Goal: Task Accomplishment & Management: Complete application form

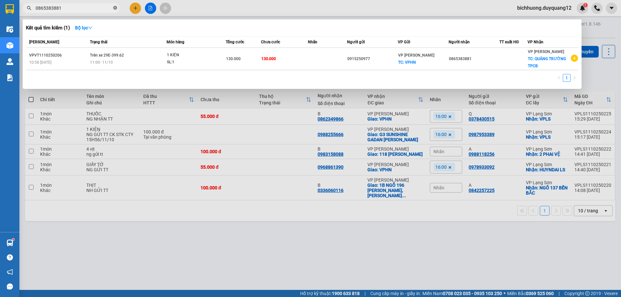
click at [114, 7] on icon "close-circle" at bounding box center [115, 8] width 4 height 4
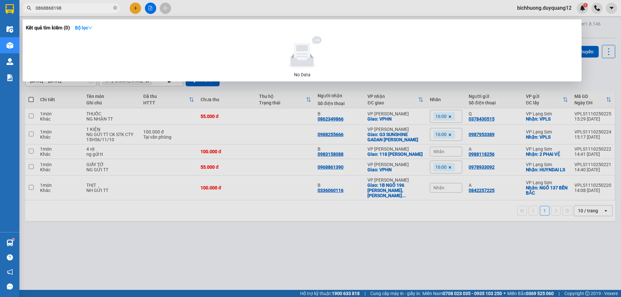
drag, startPoint x: 71, startPoint y: 6, endPoint x: 5, endPoint y: -2, distance: 66.5
click at [5, 0] on html "Kết quả tìm kiếm ( 0 ) Bộ lọc No Data 0868868198 bichhuong.duyquang12 1 Điều hà…" at bounding box center [310, 148] width 621 height 297
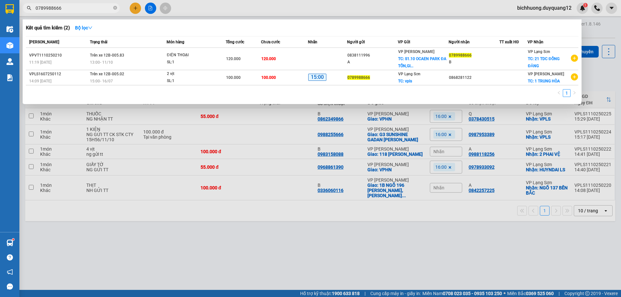
type input "0789988666"
click at [250, 156] on div at bounding box center [310, 148] width 621 height 297
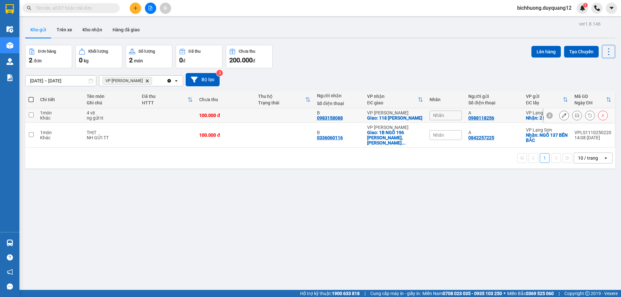
click at [31, 117] on input "checkbox" at bounding box center [31, 115] width 5 height 5
checkbox input "true"
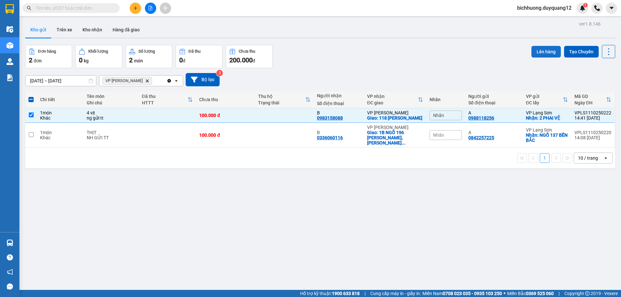
click at [541, 52] on button "Lên hàng" at bounding box center [546, 52] width 29 height 12
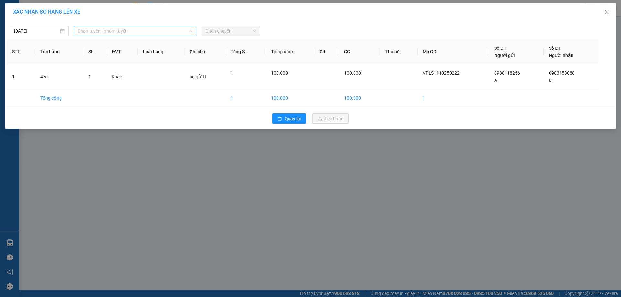
click at [148, 33] on span "Chọn tuyến - nhóm tuyến" at bounding box center [135, 31] width 115 height 10
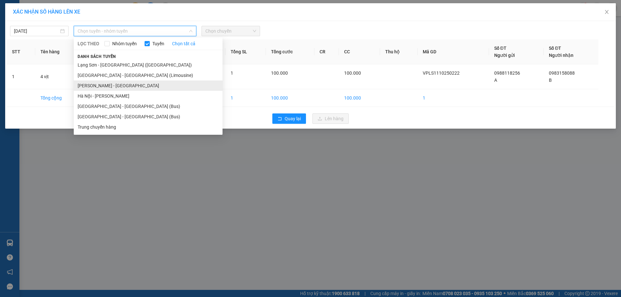
click at [126, 87] on li "[PERSON_NAME] - [GEOGRAPHIC_DATA]" at bounding box center [148, 86] width 149 height 10
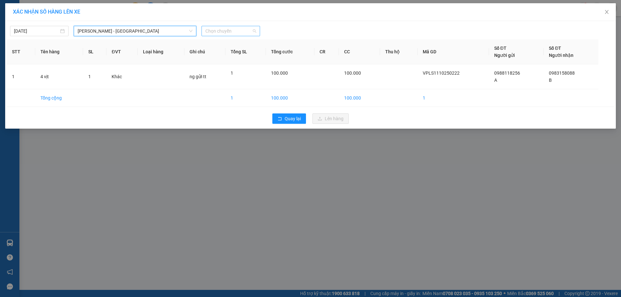
click at [246, 34] on span "Chọn chuyến" at bounding box center [230, 31] width 51 height 10
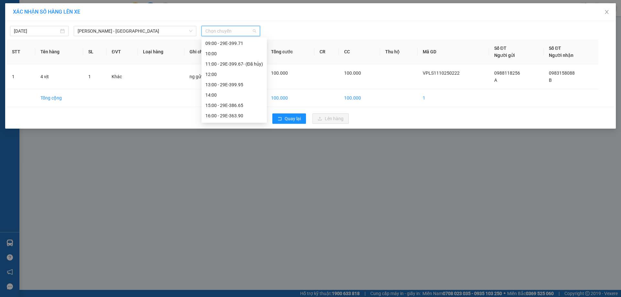
scroll to position [74, 0]
click at [229, 84] on div "13:00 - 29E-399.95" at bounding box center [234, 83] width 58 height 7
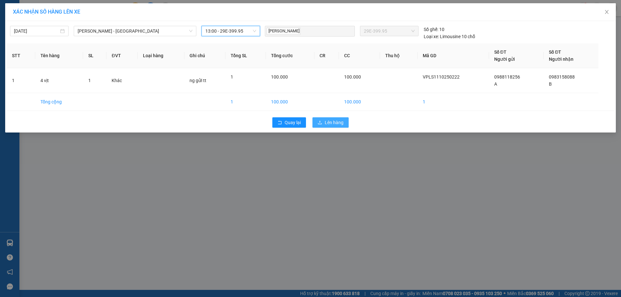
click at [324, 122] on button "Lên hàng" at bounding box center [331, 122] width 36 height 10
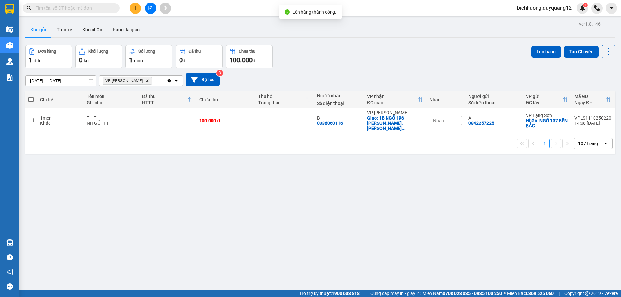
click at [370, 58] on div "Đơn hàng 1 đơn Khối lượng 0 kg Số lượng 1 món Đã thu 0 đ Chưa thu 100.000 đ Lên…" at bounding box center [320, 56] width 590 height 23
click at [137, 11] on button at bounding box center [135, 8] width 11 height 11
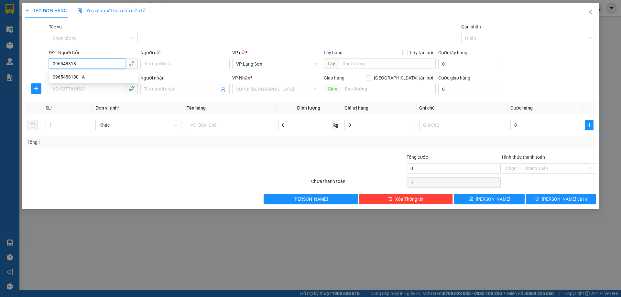
type input "0965488180"
click at [80, 77] on div "0965488180 - A" at bounding box center [93, 76] width 81 height 7
type input "A"
checkbox input "true"
type input "VPLS"
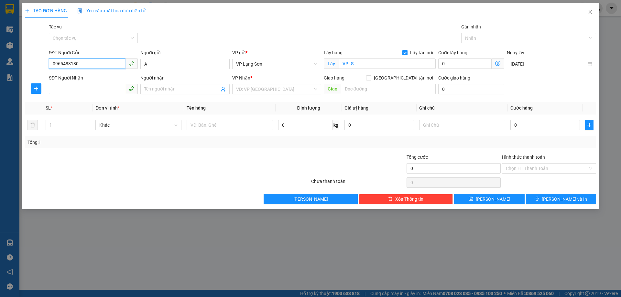
type input "0965488180"
click at [88, 91] on input "SĐT Người Nhận" at bounding box center [87, 89] width 76 height 10
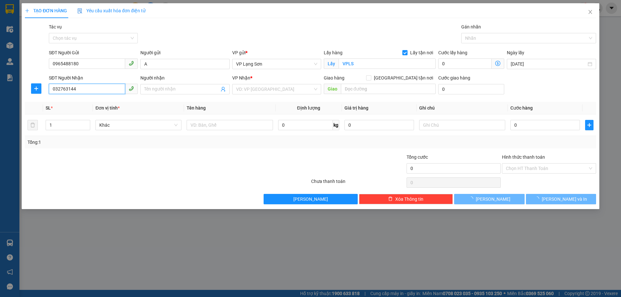
type input "0327631448"
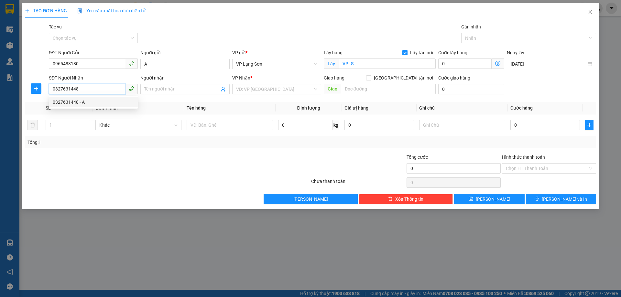
click at [113, 106] on div "0327631448 - A" at bounding box center [93, 102] width 89 height 10
type input "A"
checkbox input "true"
type input "493 [PERSON_NAME],[PERSON_NAME],[GEOGRAPHIC_DATA]"
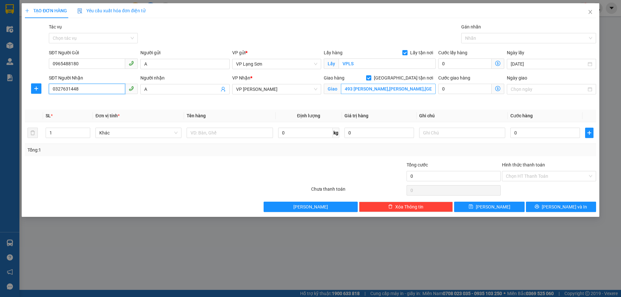
type input "0327631448"
type input "64BT4 _X2 KĐT BẮC LINH ĐÀM"
click at [527, 89] on input "Ngày giao" at bounding box center [548, 89] width 75 height 7
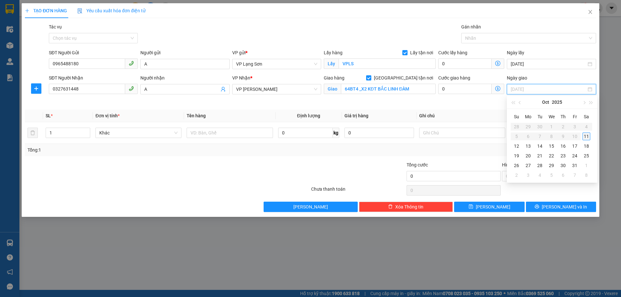
type input "[DATE]"
click at [588, 137] on div "11" at bounding box center [587, 137] width 8 height 8
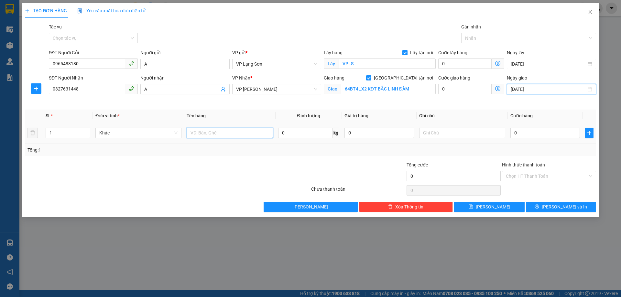
click at [224, 137] on input "text" at bounding box center [230, 133] width 86 height 10
type input "GIẤY TỜ"
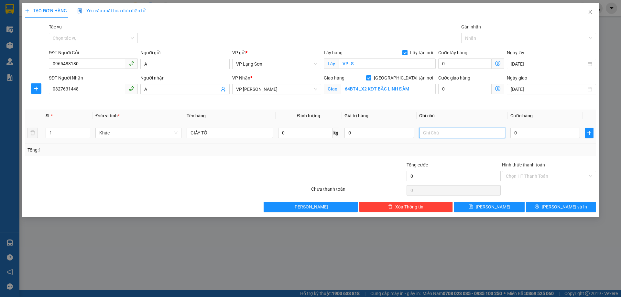
click at [437, 136] on input "text" at bounding box center [462, 133] width 86 height 10
type input "NG GỬI TT"
type input "1"
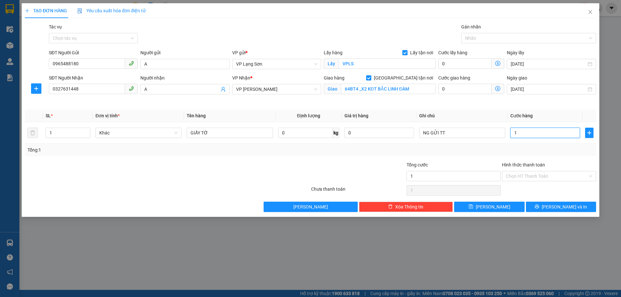
type input "10"
type input "100"
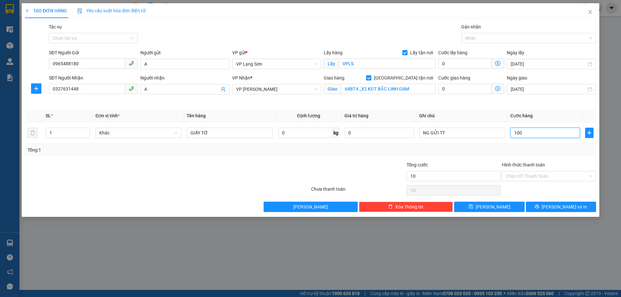
type input "100"
type input "100.000"
click at [550, 157] on div "Transit Pickup Surcharge Ids Transit Deliver Surcharge Ids Transit Deliver Surc…" at bounding box center [310, 117] width 571 height 189
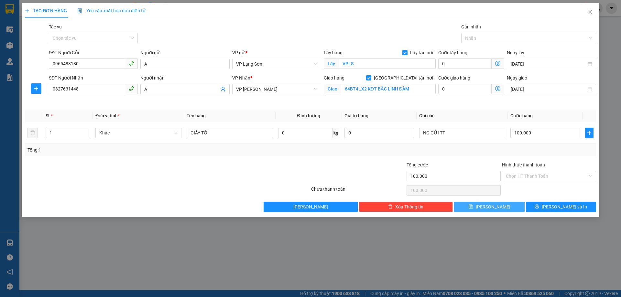
click at [500, 206] on button "[PERSON_NAME]" at bounding box center [489, 207] width 70 height 10
checkbox input "false"
type input "0"
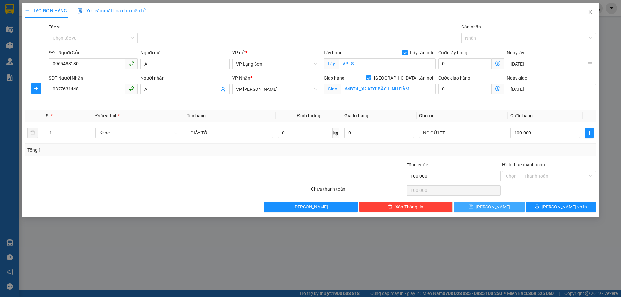
type input "0"
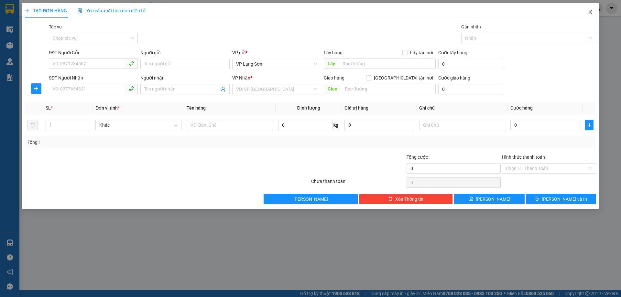
click at [590, 11] on icon "close" at bounding box center [590, 11] width 5 height 5
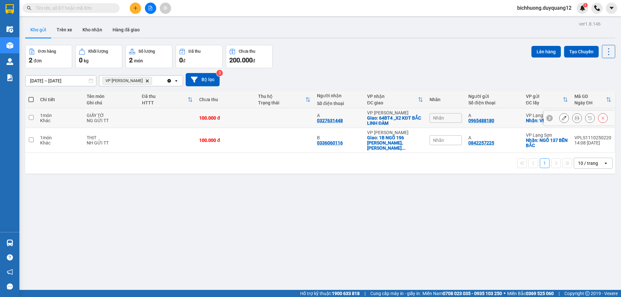
click at [32, 120] on td at bounding box center [31, 118] width 12 height 20
checkbox input "true"
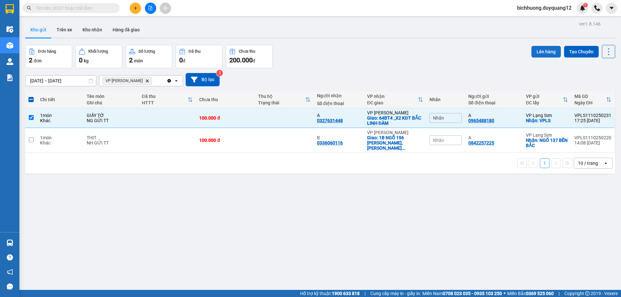
click at [545, 50] on button "Lên hàng" at bounding box center [546, 52] width 29 height 12
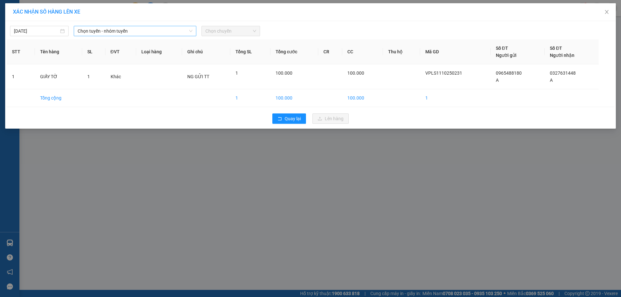
click at [187, 34] on span "Chọn tuyến - nhóm tuyến" at bounding box center [135, 31] width 115 height 10
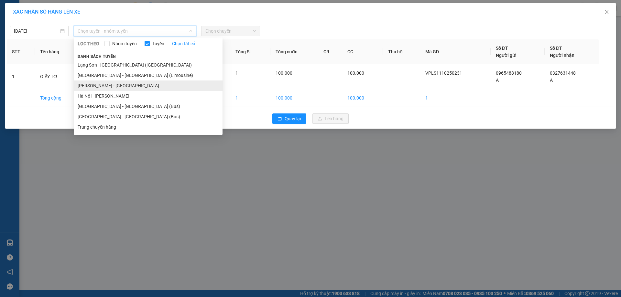
click at [114, 86] on li "[PERSON_NAME] - [GEOGRAPHIC_DATA]" at bounding box center [148, 86] width 149 height 10
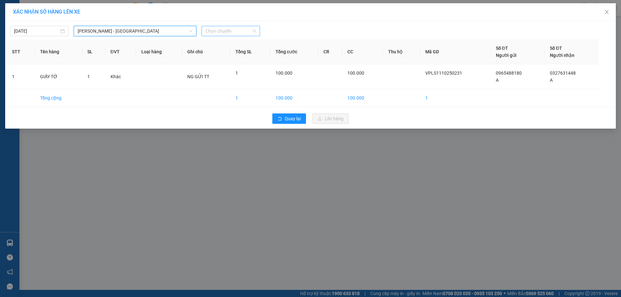
click at [250, 29] on span "Chọn chuyến" at bounding box center [230, 31] width 51 height 10
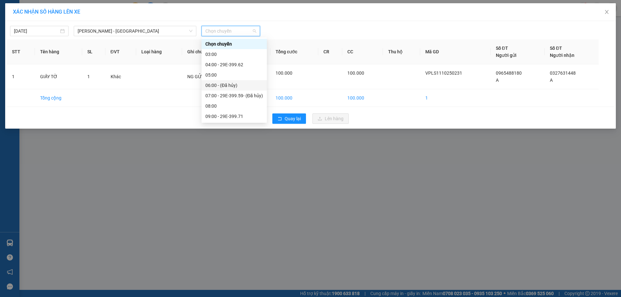
scroll to position [83, 0]
click at [233, 99] on div "15:00 - 29E-386.65" at bounding box center [234, 95] width 58 height 7
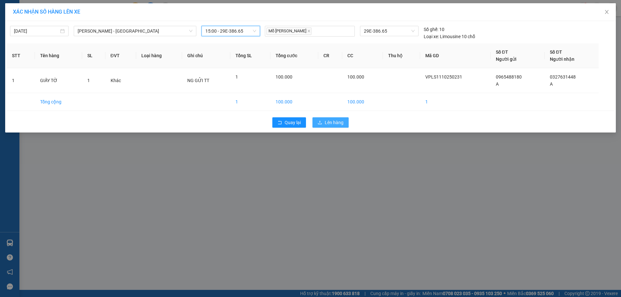
click at [334, 121] on span "Lên hàng" at bounding box center [334, 122] width 19 height 7
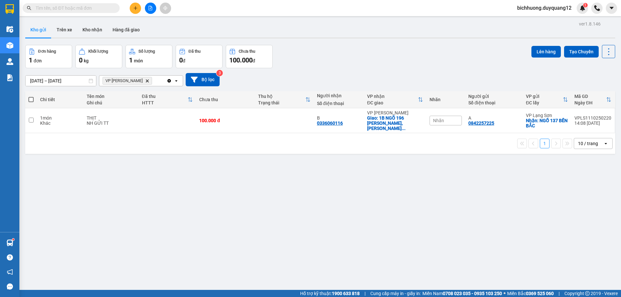
click at [84, 8] on input "text" at bounding box center [74, 8] width 76 height 7
paste input "0965916166"
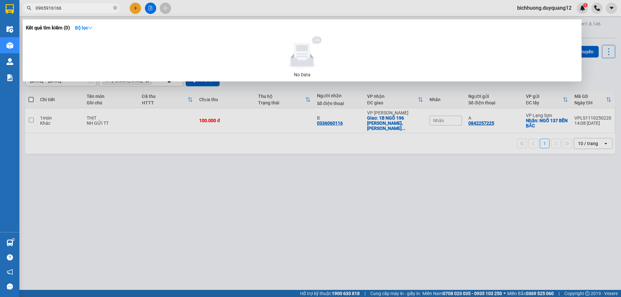
drag, startPoint x: 84, startPoint y: 7, endPoint x: 0, endPoint y: 1, distance: 84.0
click at [0, 1] on section "Kết quả tìm kiếm ( 0 ) Bộ lọc No Data 0965916166 bichhuong.duyquang12 1 Điều hà…" at bounding box center [310, 148] width 621 height 297
paste input "824353999"
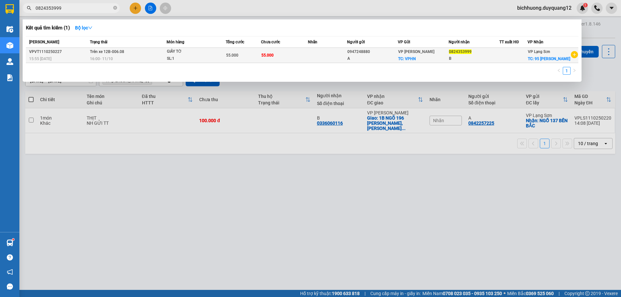
type input "0824353999"
